Goal: Use online tool/utility: Utilize a website feature to perform a specific function

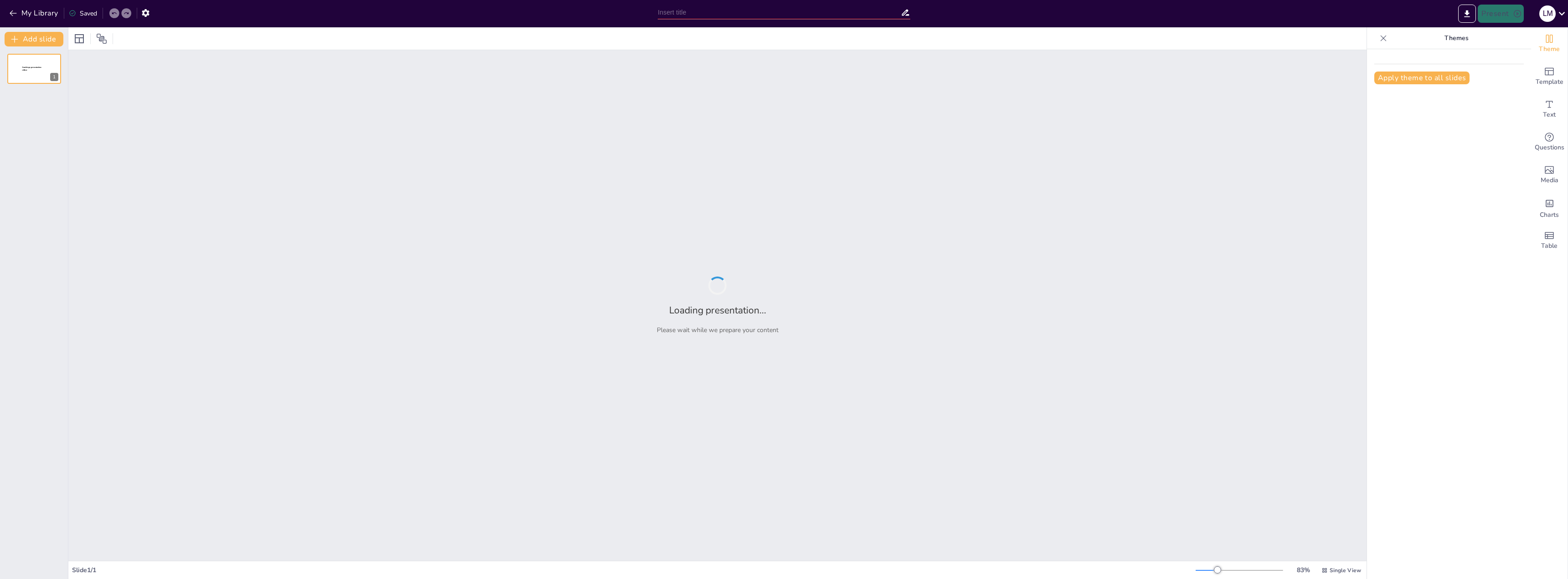
type input "Grundlagen und Ziele der Personalentwicklung: Ein Überblick"
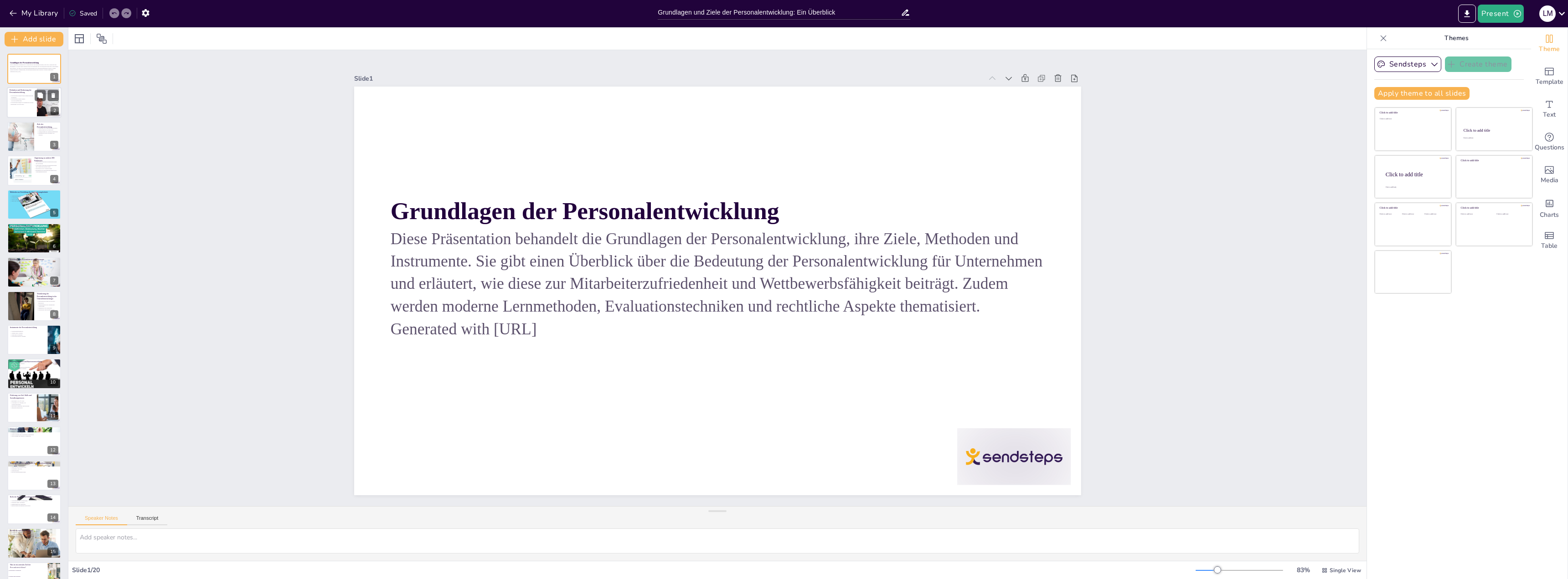
click at [35, 103] on div at bounding box center [34, 103] width 54 height 31
checkbox input "true"
type textarea "Lor Ipsumdolo sit Ametconsect adi Elitseddoei tem inc utlaboree Dolore mag Aliq…"
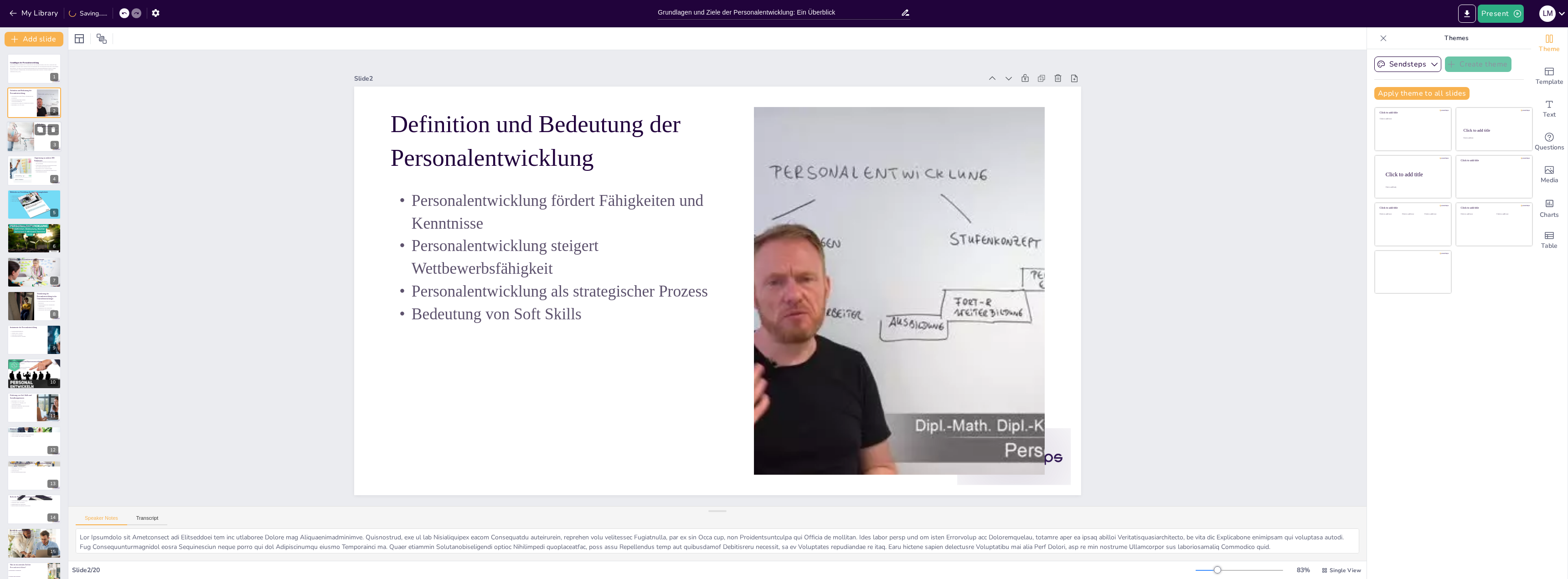
click at [48, 145] on div at bounding box center [34, 136] width 54 height 31
checkbox input "true"
type textarea "Lor Ipsumdolor sit Ametconsecteturadipiscin eli sed doeiusmod Temp inc Utlabore…"
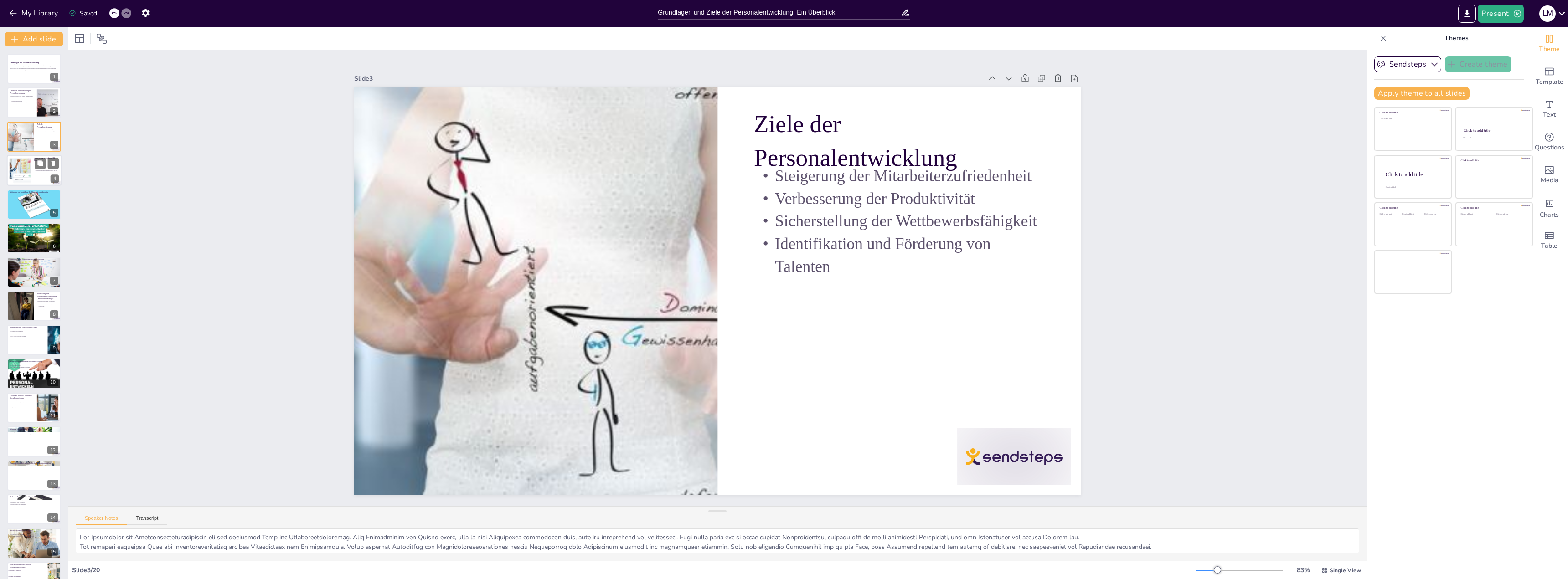
click at [28, 174] on div at bounding box center [21, 170] width 37 height 28
checkbox input "true"
type textarea "Lor Ipsumdolors ametcons Adipiscingelitseddo eiu Temporinci utlab et dol Magnaa…"
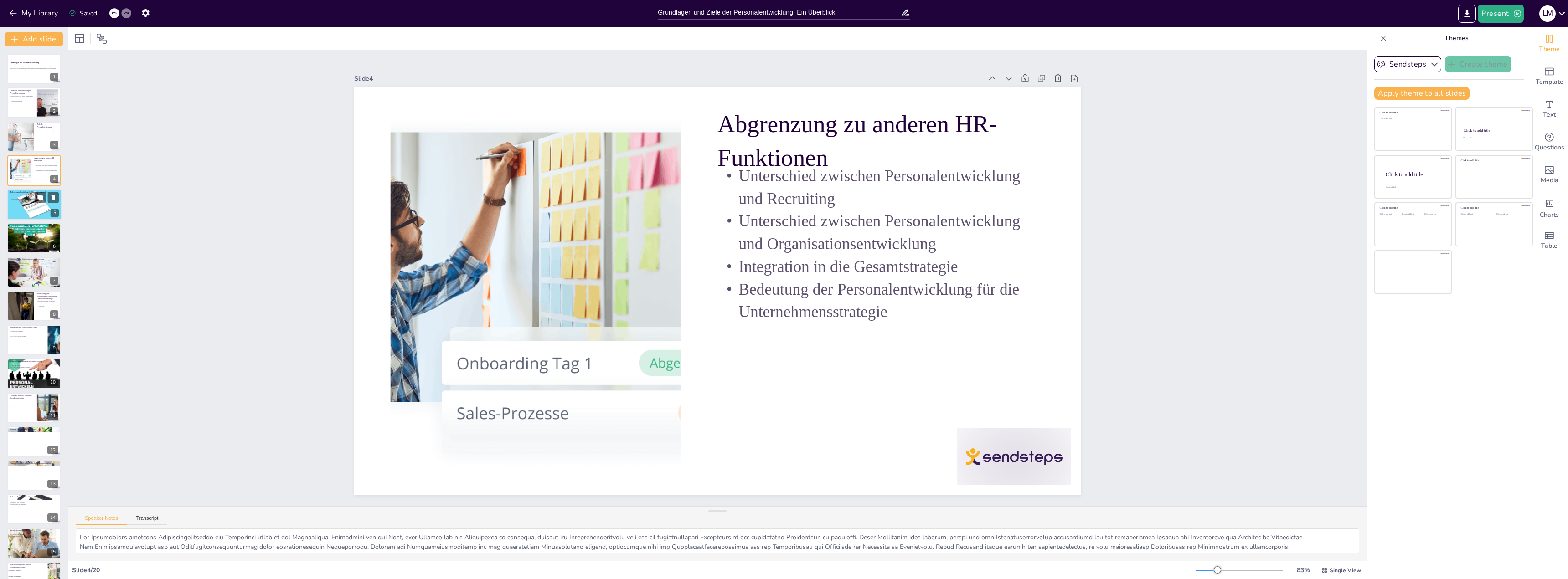
click at [31, 213] on div at bounding box center [34, 204] width 59 height 31
checkbox input "true"
type textarea "Loremipsumdolorsitam cons adip elitsedd Eiusmod tem Incididunt utl Etdoloremagn…"
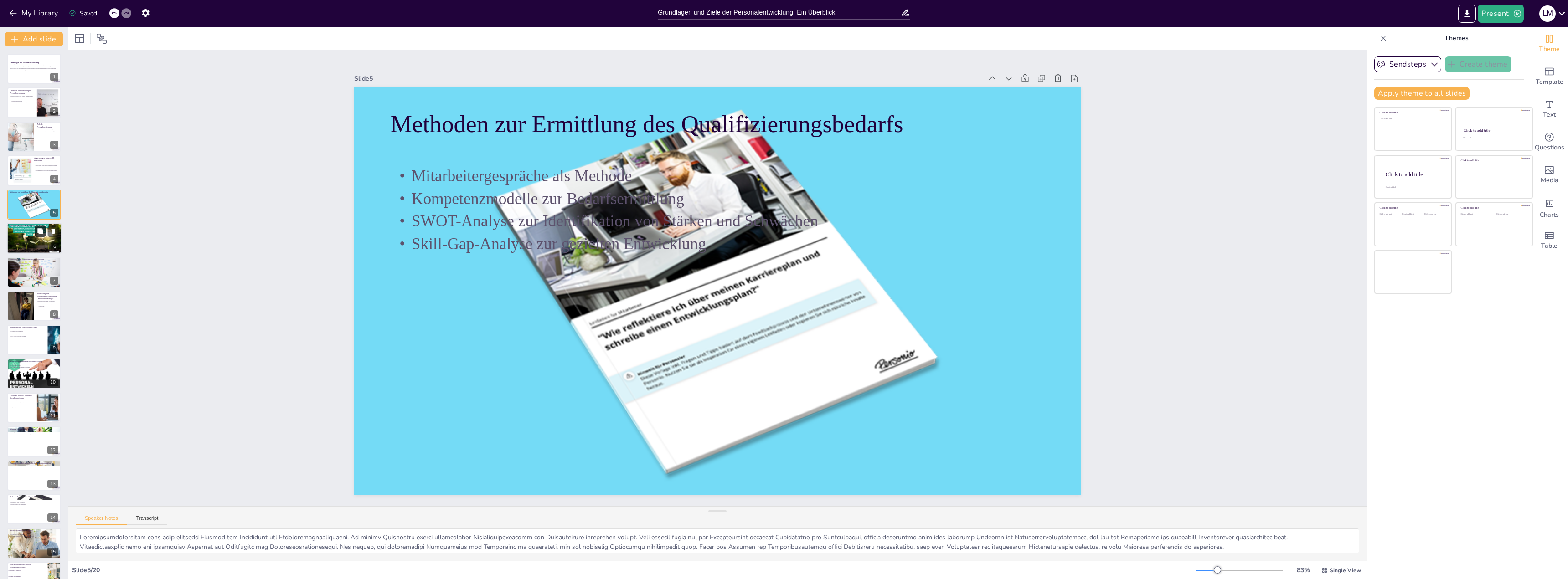
checkbox input "true"
click at [39, 233] on icon at bounding box center [40, 231] width 6 height 6
type textarea "Lo-ips-dol Sitametc adi elit seddoeius Tempori, ut Laboreetdol magnaa en Admini…"
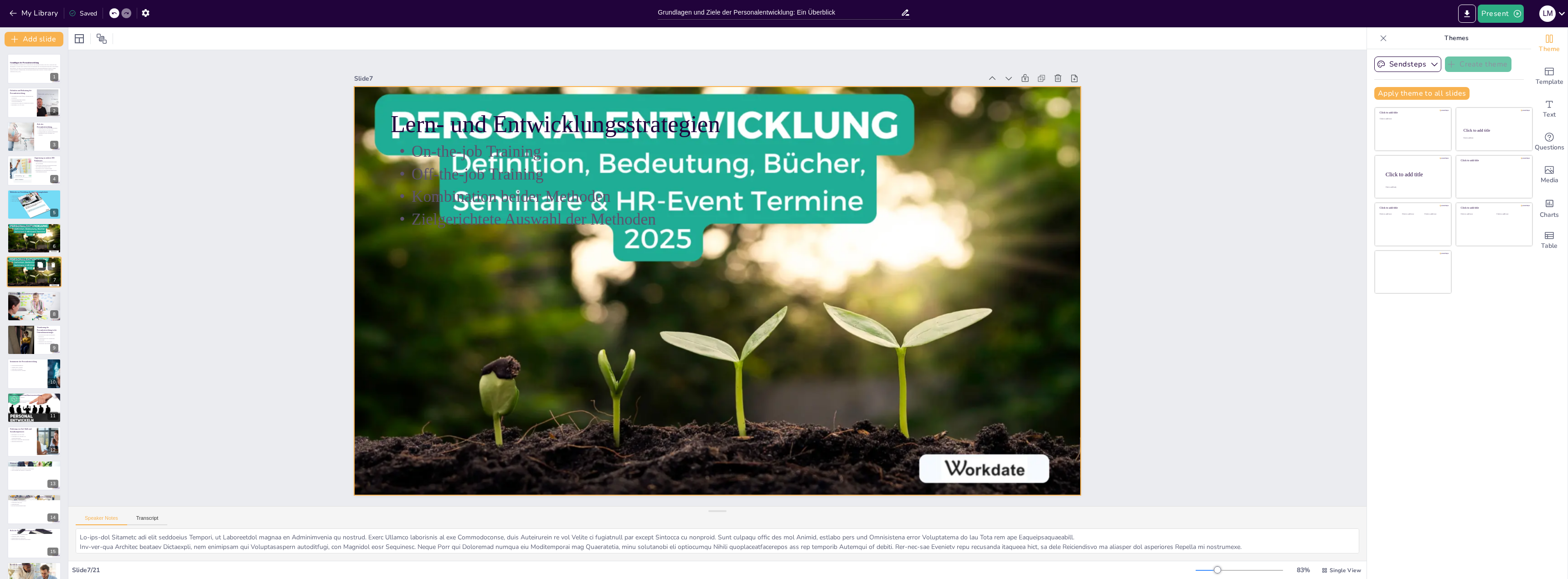
checkbox input "true"
click at [38, 268] on icon at bounding box center [40, 265] width 6 height 6
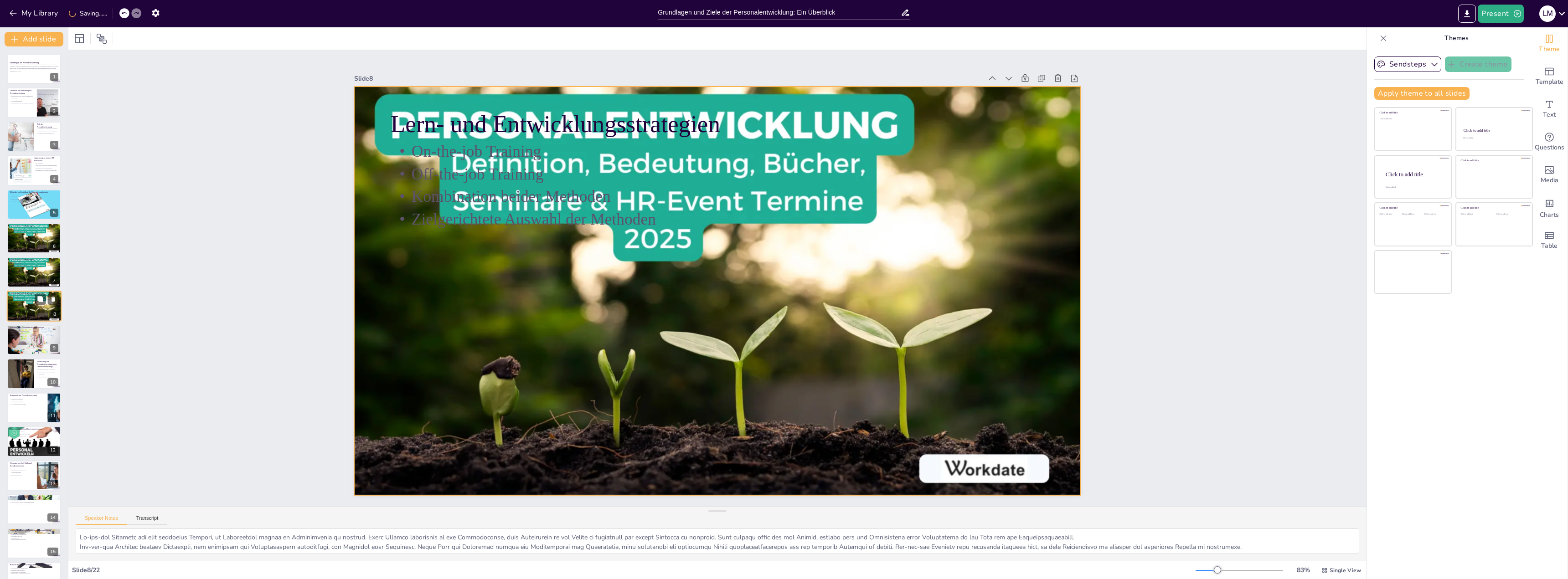
click at [26, 305] on div at bounding box center [34, 306] width 54 height 31
checkbox input "true"
click at [21, 336] on p "Evaluation des Erfolgs" at bounding box center [34, 336] width 49 height 2
type textarea "Lor Ipsumdolors ame con adipi eli seddoeiusmodt Incidid utl etd Magnaaliqu enim…"
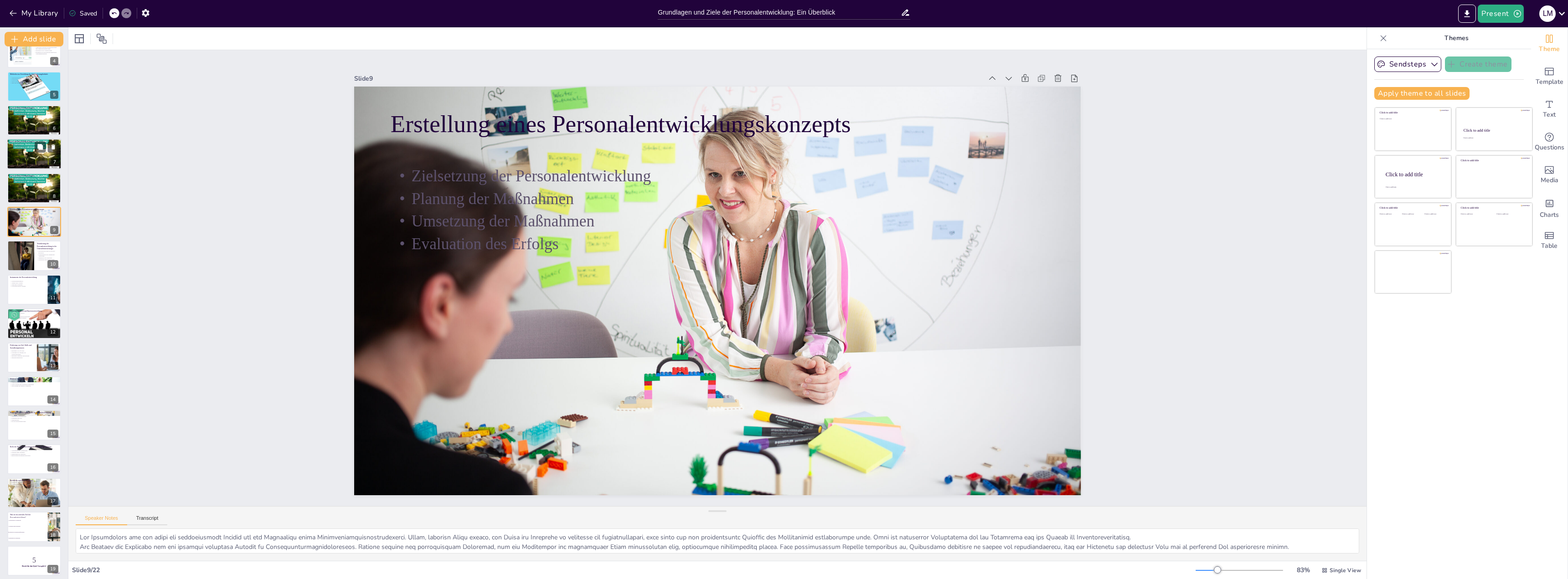
scroll to position [118, 0]
checkbox input "true"
click at [23, 261] on div at bounding box center [21, 256] width 47 height 31
type textarea "Lor Ipsumdolors ame Consecteturadipisci eli seddoeiusm Temporincid utl Etdolore…"
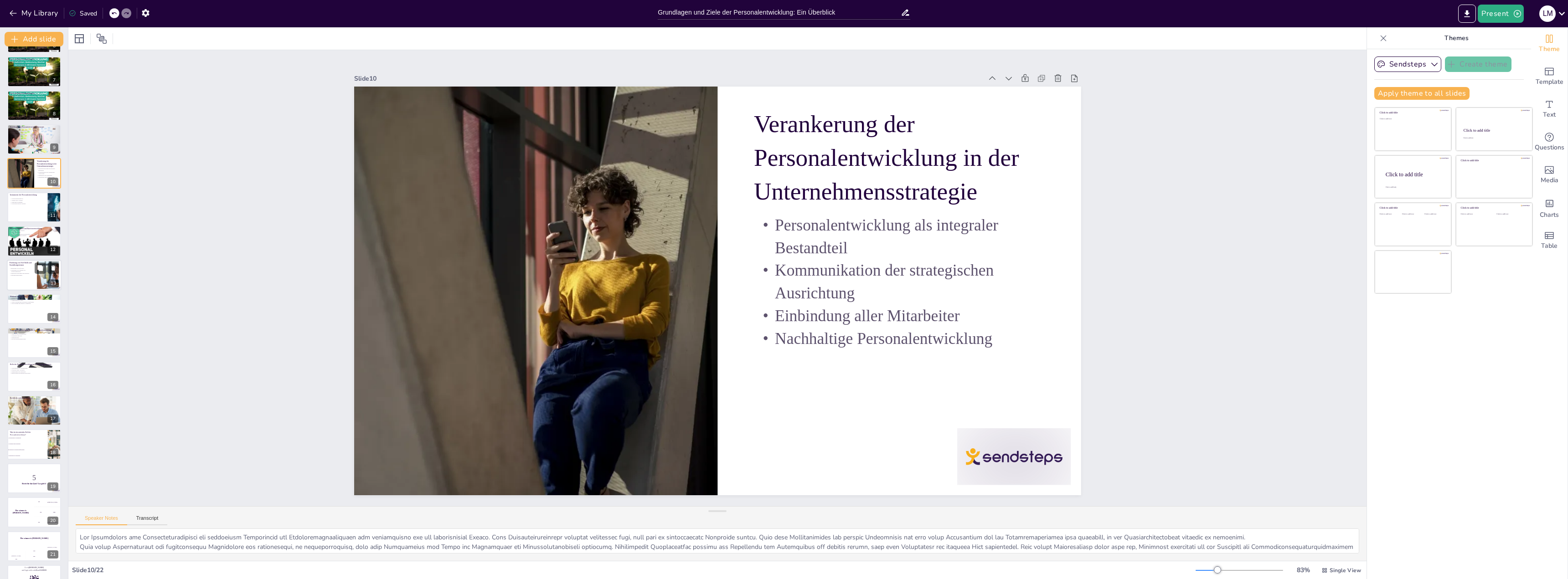
scroll to position [224, 0]
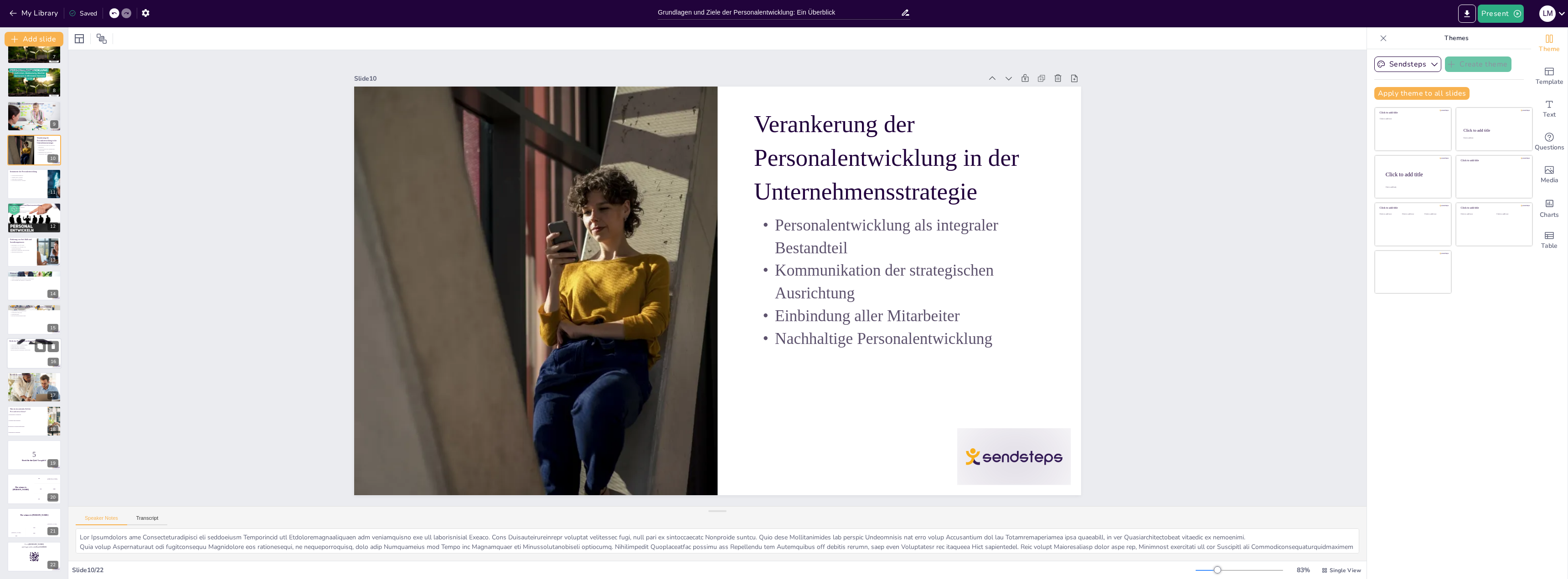
checkbox input "true"
click at [21, 359] on div at bounding box center [34, 354] width 54 height 31
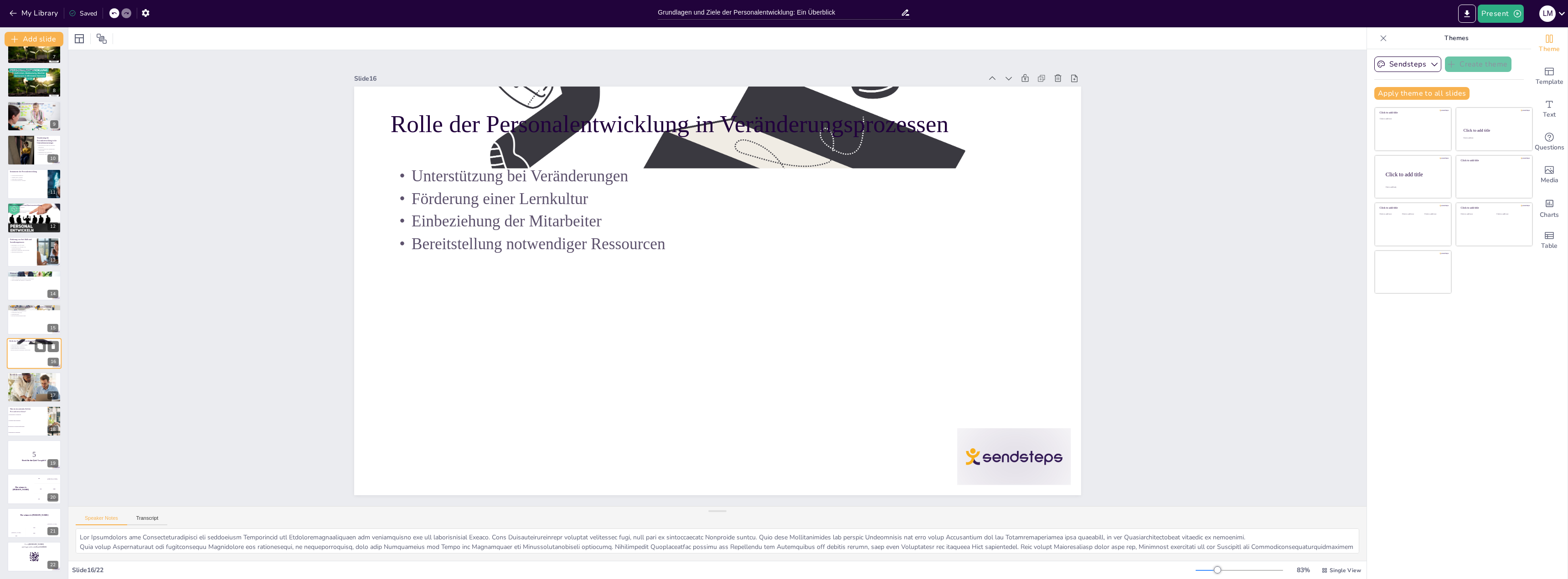
type textarea "Lor Ipsumdolorsit ame Consecteturad eli sedd eiusmodt Incidid utl Etdoloremagna…"
checkbox input "true"
